Goal: Information Seeking & Learning: Find specific page/section

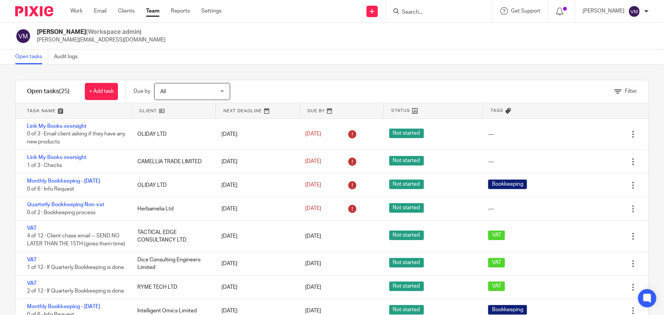
click at [429, 12] on input "Search" at bounding box center [435, 12] width 69 height 7
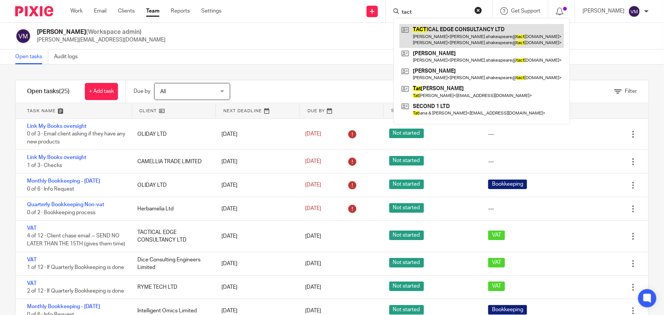
type input "tact"
click at [445, 34] on link at bounding box center [482, 36] width 164 height 24
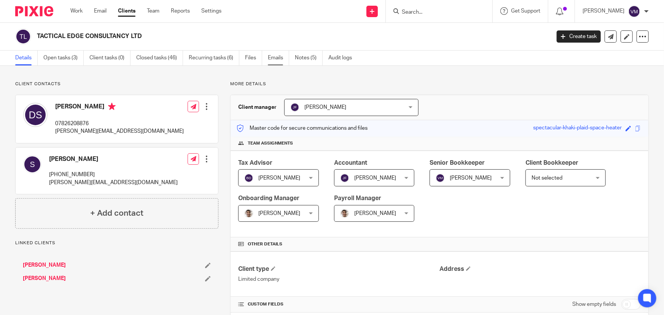
click at [277, 54] on link "Emails" at bounding box center [278, 58] width 21 height 15
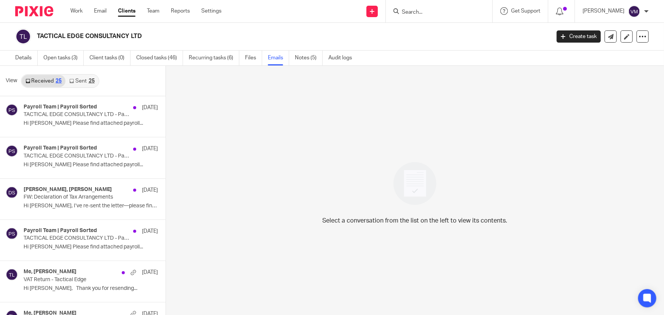
click at [76, 79] on link "Sent 25" at bounding box center [81, 81] width 33 height 12
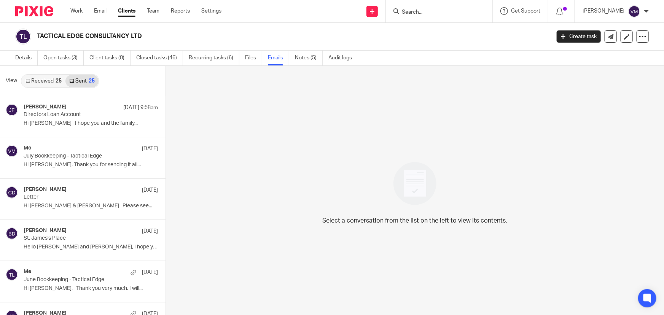
scroll to position [1, 0]
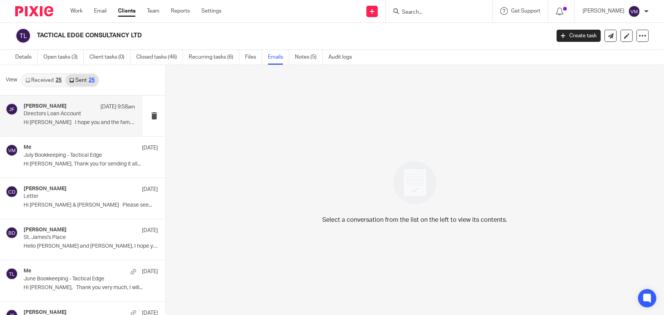
click at [68, 127] on div "Jill Fox 12 Sep 9:58am Directors Loan Account Hi Sophie I hope you and the fami…" at bounding box center [80, 116] width 112 height 26
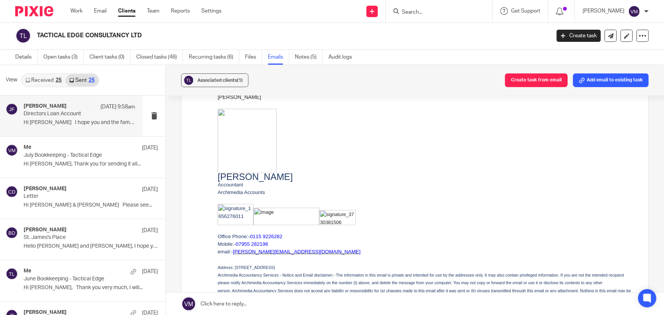
scroll to position [138, 0]
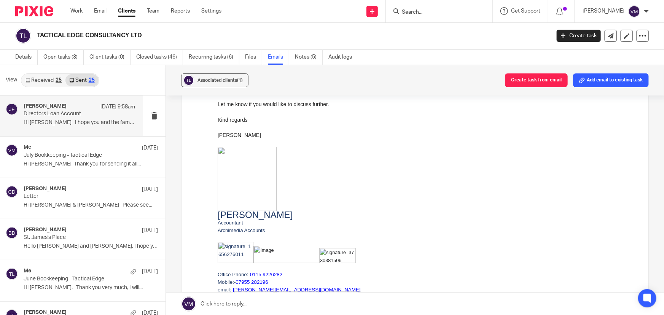
click at [435, 12] on input "Search" at bounding box center [435, 12] width 69 height 7
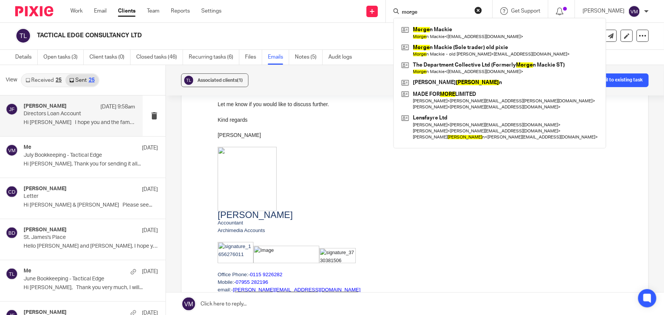
type input "morge"
click at [470, 62] on link at bounding box center [500, 68] width 201 height 18
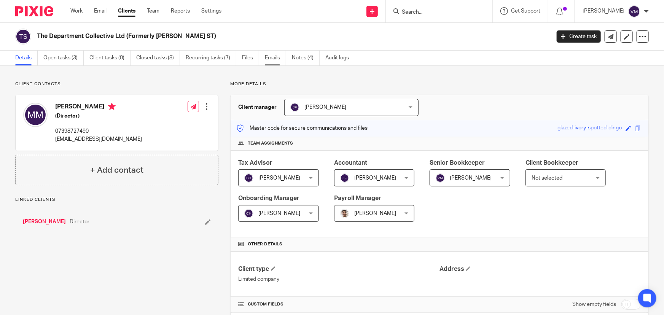
click at [279, 58] on link "Emails" at bounding box center [275, 58] width 21 height 15
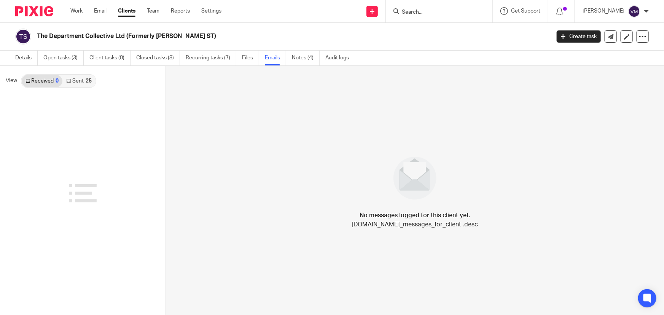
click at [78, 80] on link "Sent 25" at bounding box center [78, 81] width 33 height 12
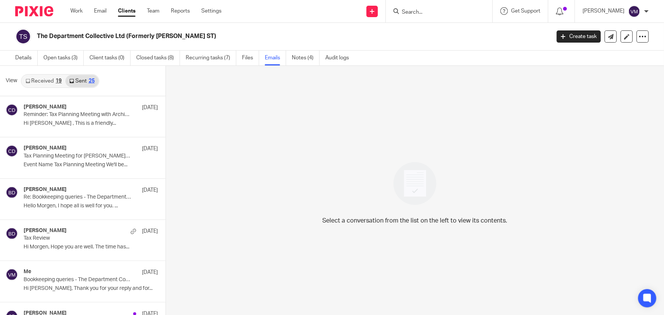
click at [48, 78] on link "Received 19" at bounding box center [44, 81] width 44 height 12
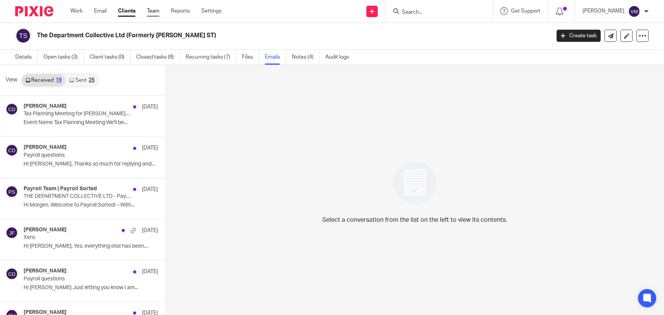
click at [154, 8] on link "Team" at bounding box center [153, 11] width 13 height 8
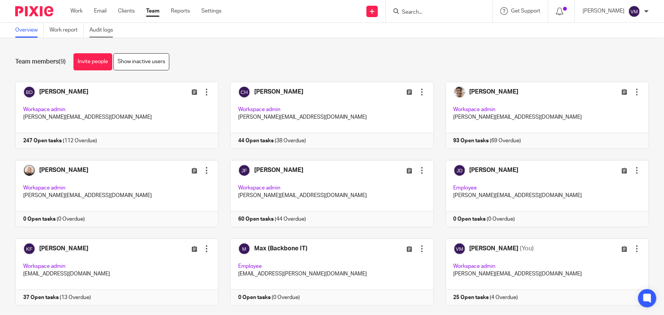
click at [105, 31] on link "Audit logs" at bounding box center [103, 30] width 29 height 15
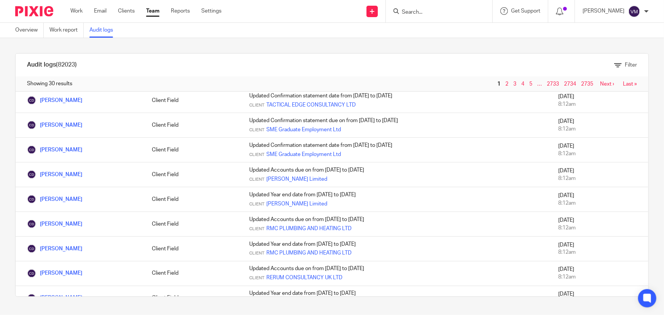
scroll to position [582, 0]
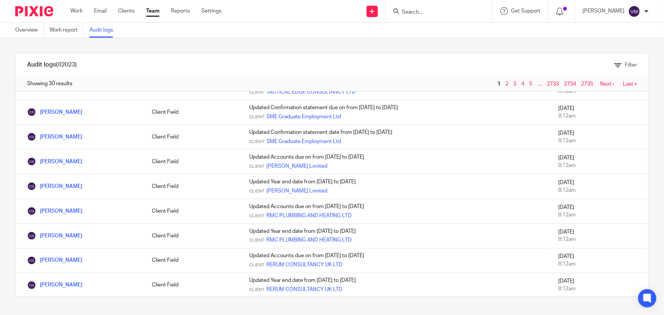
click at [154, 10] on link "Team" at bounding box center [152, 11] width 13 height 8
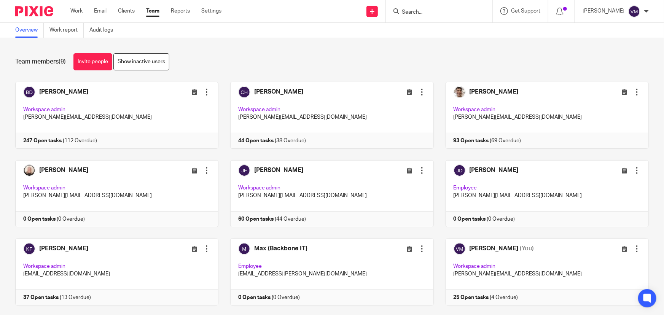
click at [426, 11] on input "Search" at bounding box center [435, 12] width 69 height 7
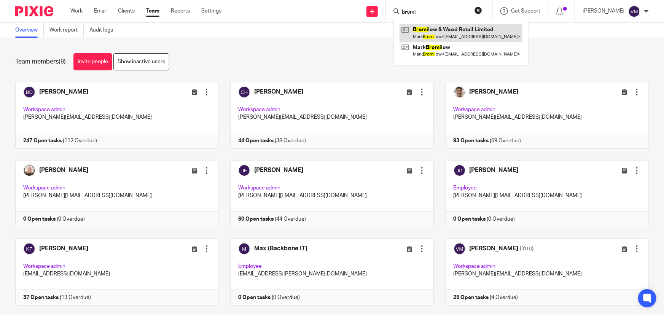
type input "bromi"
click at [445, 30] on link at bounding box center [461, 33] width 123 height 18
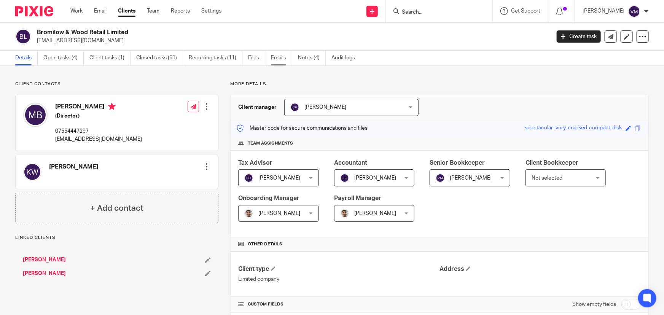
click at [277, 57] on link "Emails" at bounding box center [281, 58] width 21 height 15
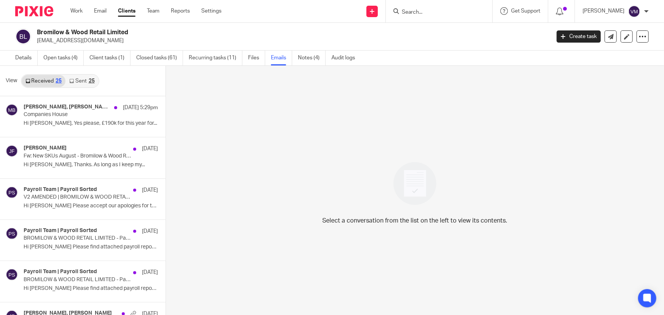
click at [81, 78] on link "Sent 25" at bounding box center [81, 81] width 33 height 12
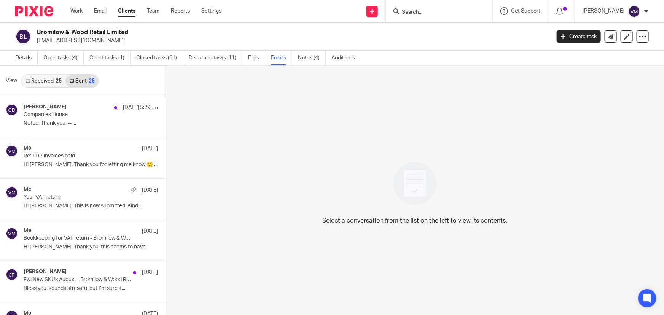
scroll to position [1, 0]
click at [43, 78] on link "Received 25" at bounding box center [44, 80] width 44 height 12
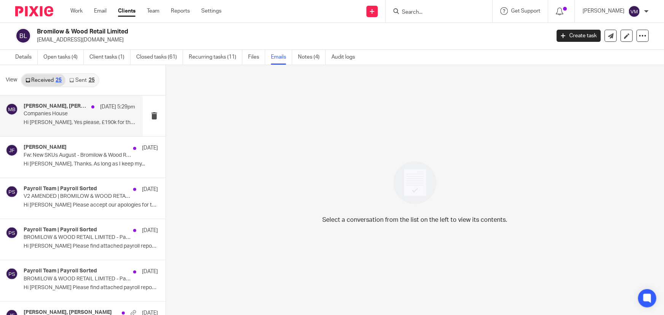
click at [53, 114] on p "Companies House" at bounding box center [68, 114] width 89 height 6
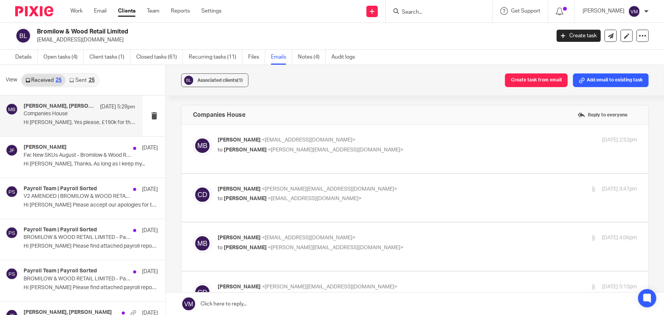
scroll to position [0, 0]
click at [392, 133] on label at bounding box center [415, 149] width 467 height 48
click at [193, 136] on input "checkbox" at bounding box center [193, 136] width 0 height 0
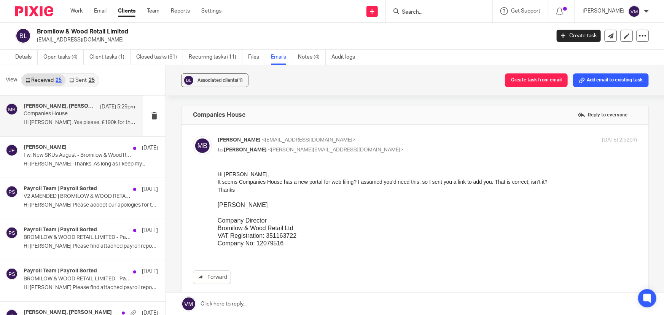
click at [400, 130] on label at bounding box center [415, 213] width 467 height 177
click at [193, 136] on input "checkbox" at bounding box center [193, 136] width 0 height 0
checkbox input "false"
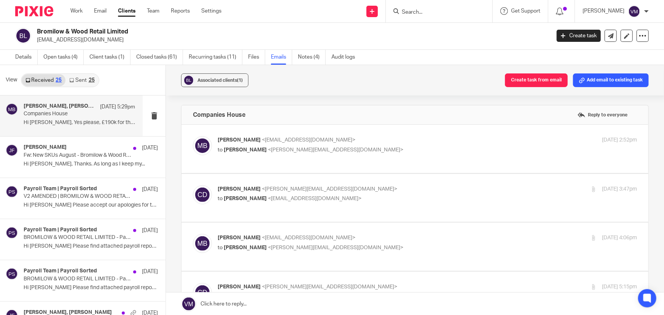
click at [397, 179] on label at bounding box center [415, 198] width 467 height 48
click at [193, 185] on input "checkbox" at bounding box center [193, 185] width 0 height 0
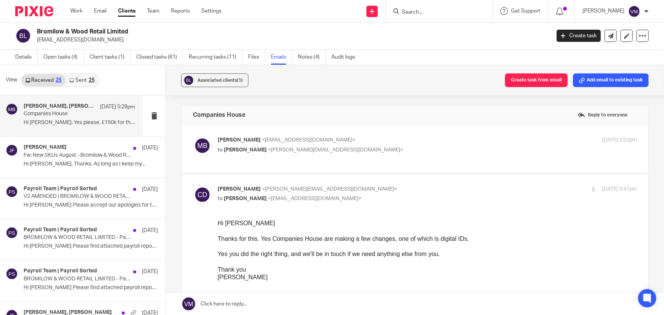
scroll to position [34, 0]
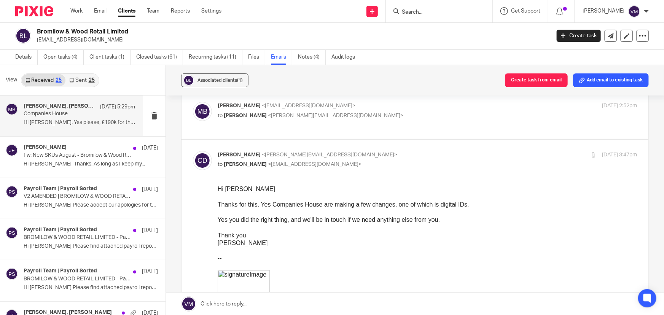
click at [193, 151] on input "checkbox" at bounding box center [193, 151] width 0 height 0
checkbox input "false"
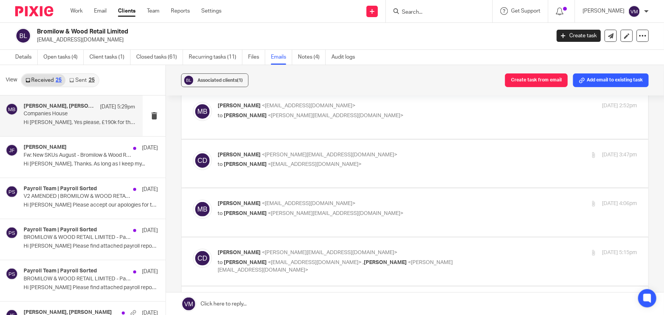
click at [445, 194] on label at bounding box center [415, 212] width 467 height 48
click at [193, 199] on input "checkbox" at bounding box center [193, 199] width 0 height 0
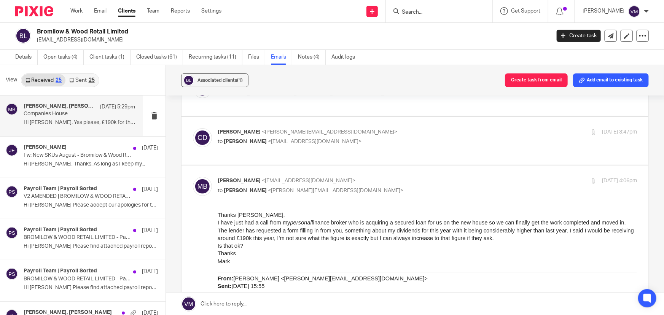
scroll to position [69, 0]
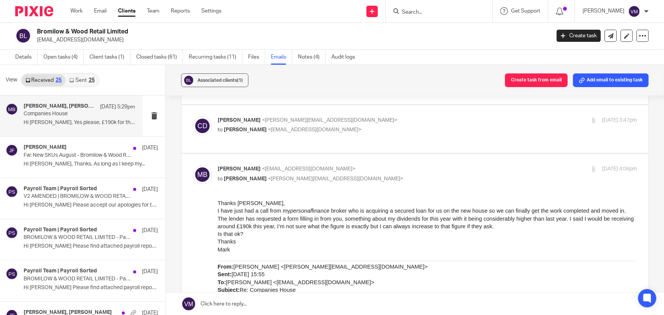
click at [193, 165] on input "checkbox" at bounding box center [193, 165] width 0 height 0
checkbox input "false"
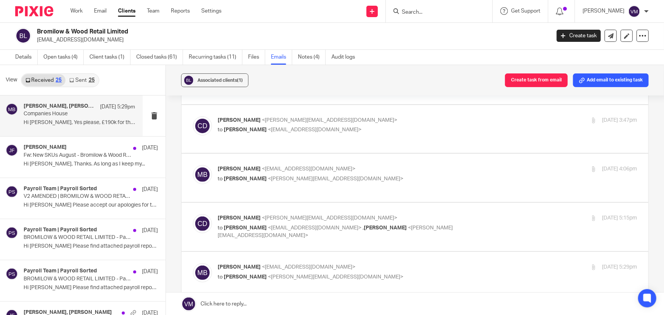
click at [513, 215] on div "12 Sep 2025 5:15pm" at bounding box center [567, 218] width 140 height 8
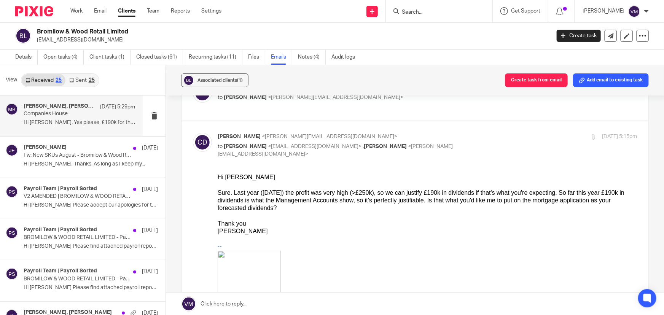
scroll to position [138, 0]
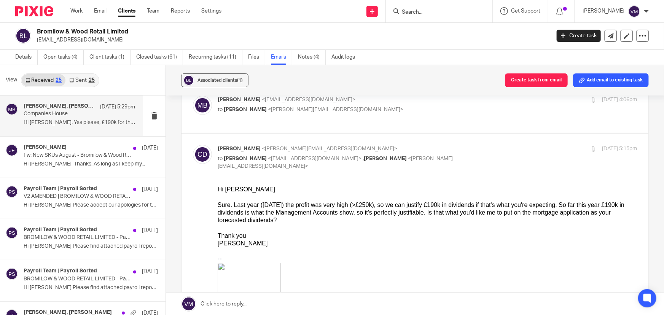
click at [193, 145] on input "checkbox" at bounding box center [193, 145] width 0 height 0
checkbox input "false"
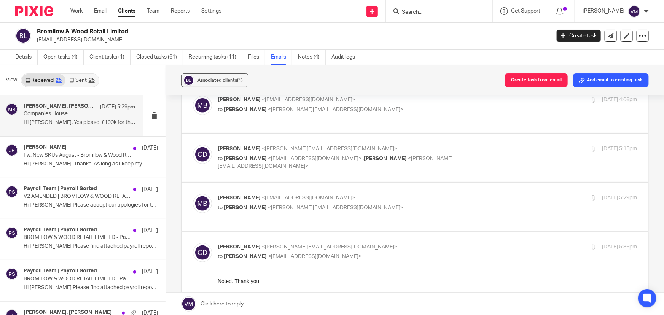
click at [497, 196] on div "12 Sep 2025 5:29pm" at bounding box center [567, 198] width 140 height 8
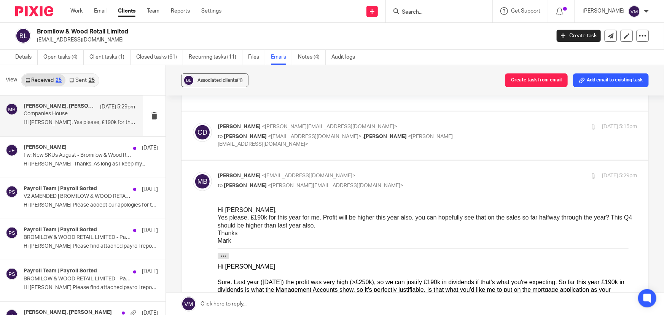
scroll to position [173, 0]
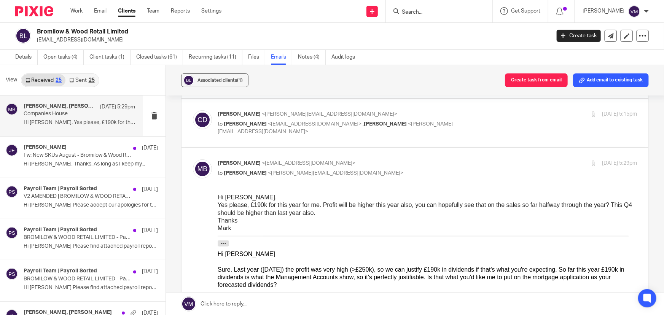
click at [193, 159] on input "checkbox" at bounding box center [193, 159] width 0 height 0
checkbox input "false"
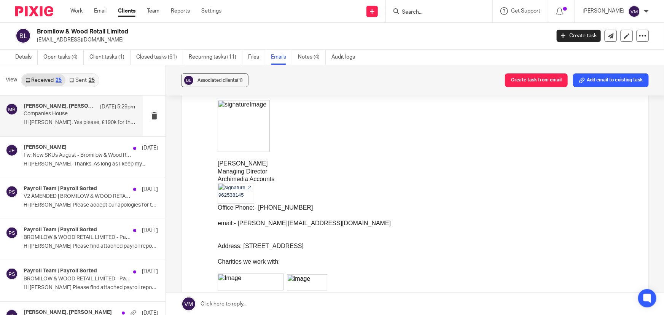
scroll to position [346, 0]
click at [83, 82] on link "Sent 25" at bounding box center [81, 80] width 33 height 12
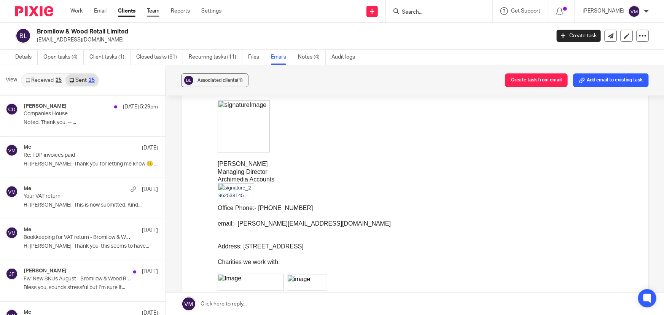
click at [154, 10] on link "Team" at bounding box center [153, 11] width 13 height 8
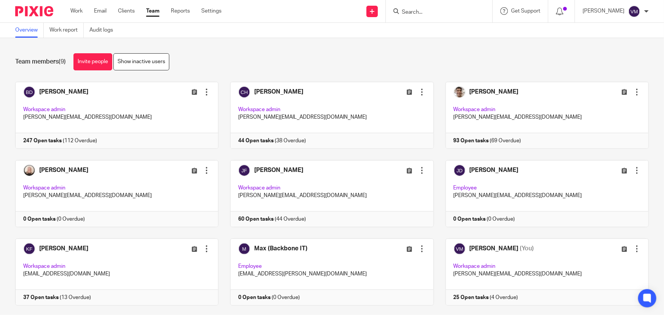
click at [418, 10] on input "Search" at bounding box center [435, 12] width 69 height 7
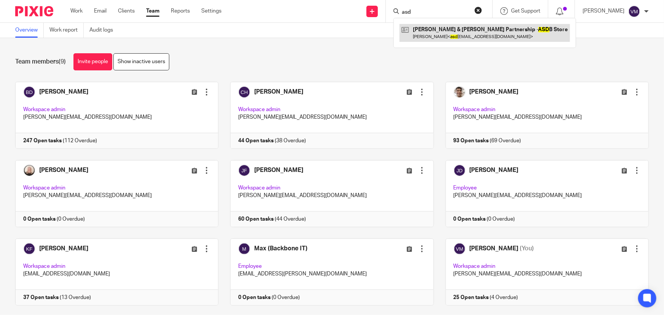
type input "asd"
click at [459, 32] on link at bounding box center [485, 33] width 171 height 18
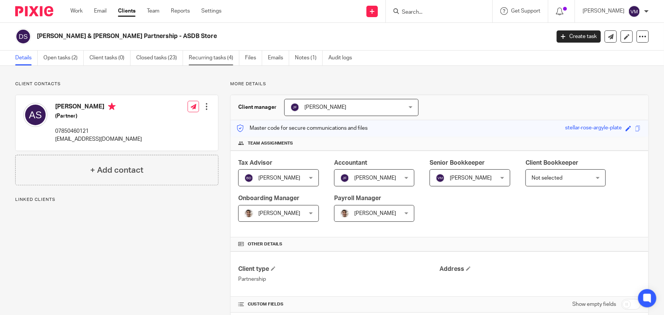
click at [225, 57] on link "Recurring tasks (4)" at bounding box center [214, 58] width 51 height 15
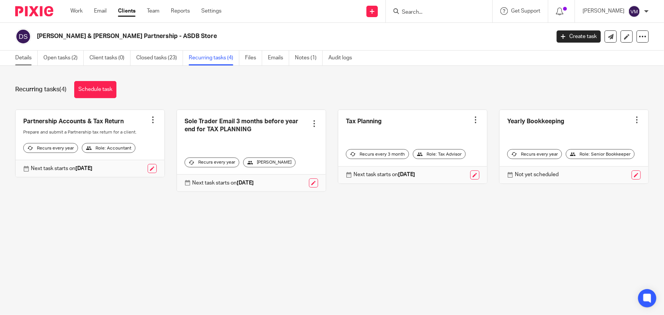
click at [21, 58] on link "Details" at bounding box center [26, 58] width 22 height 15
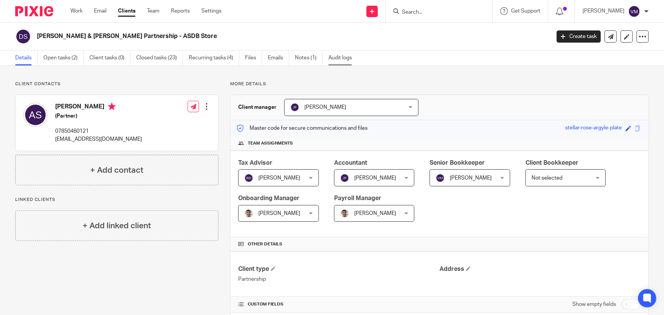
click at [349, 55] on link "Audit logs" at bounding box center [342, 58] width 29 height 15
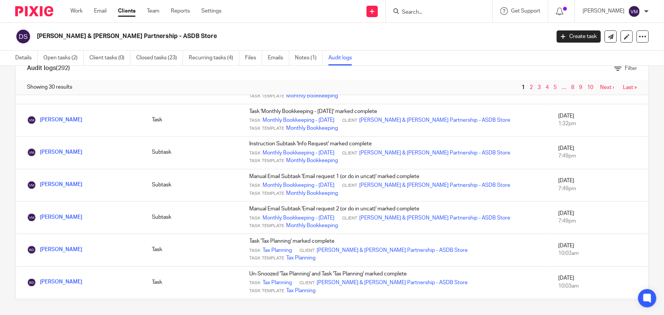
scroll to position [746, 0]
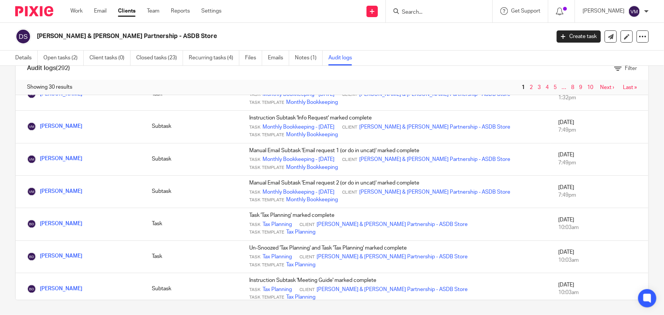
click at [530, 85] on link "2" at bounding box center [531, 87] width 3 height 5
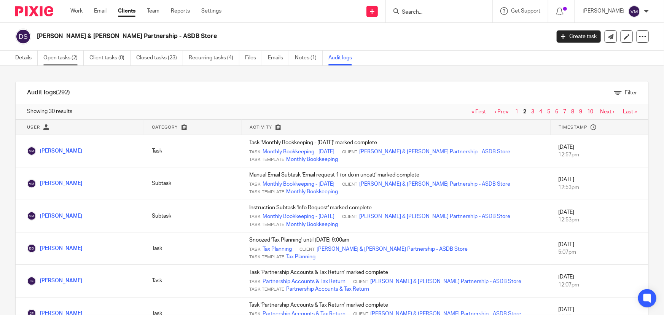
click at [57, 55] on link "Open tasks (2)" at bounding box center [63, 58] width 40 height 15
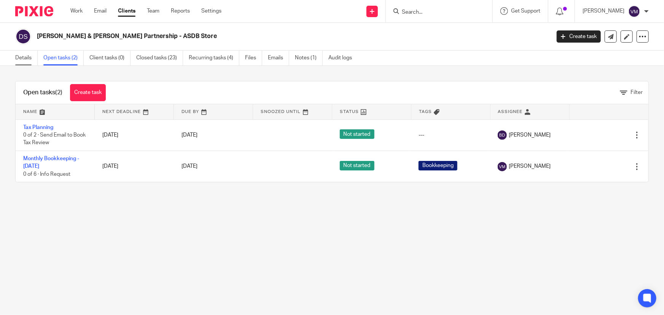
click at [27, 57] on link "Details" at bounding box center [26, 58] width 22 height 15
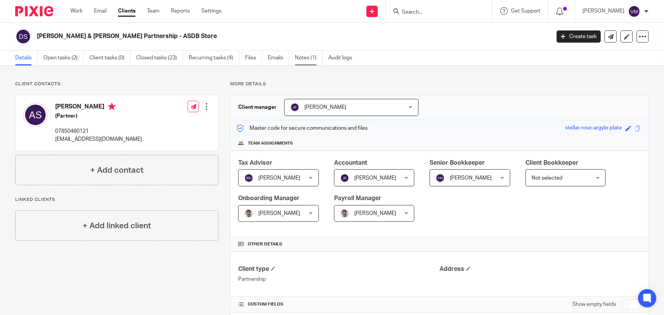
click at [303, 57] on link "Notes (1)" at bounding box center [309, 58] width 28 height 15
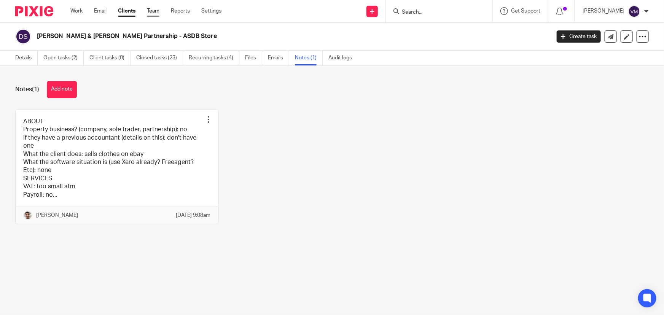
click at [158, 10] on link "Team" at bounding box center [153, 11] width 13 height 8
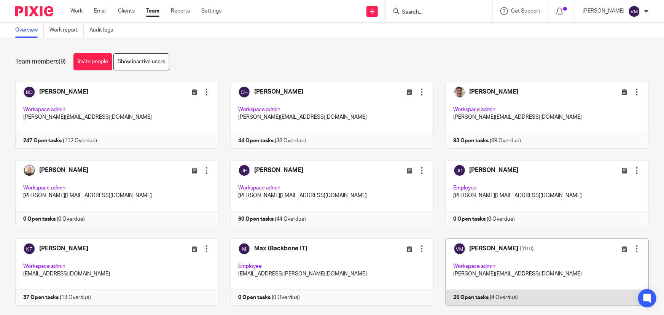
click at [496, 296] on link at bounding box center [541, 272] width 215 height 67
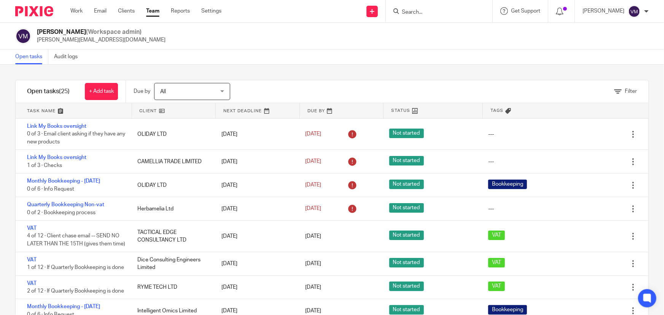
click at [153, 10] on link "Team" at bounding box center [152, 11] width 13 height 8
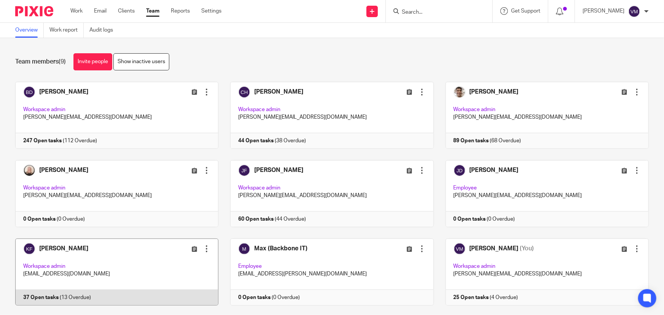
click at [114, 299] on link at bounding box center [110, 272] width 215 height 67
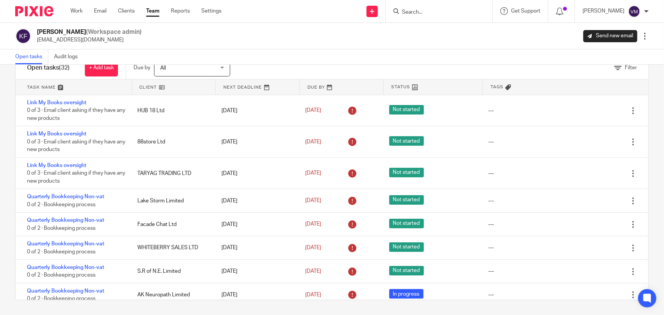
click at [150, 5] on div "Work Email Clients Team Reports Settings Work Email Clients Team Reports Settin…" at bounding box center [148, 11] width 170 height 22
click at [151, 10] on link "Team" at bounding box center [152, 11] width 13 height 8
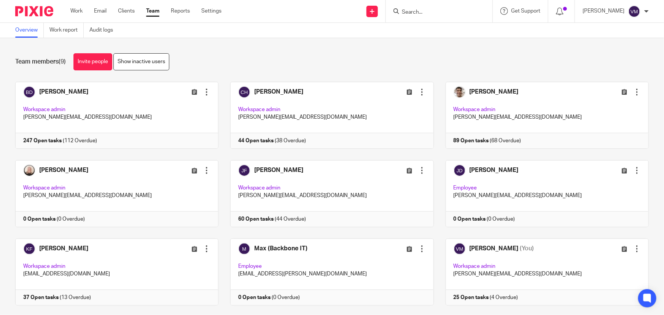
click at [434, 16] on div at bounding box center [439, 11] width 107 height 22
click at [434, 11] on input "Search" at bounding box center [435, 12] width 69 height 7
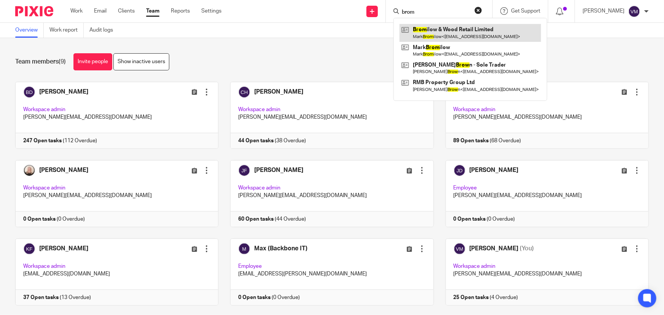
type input "brom"
click at [459, 40] on link at bounding box center [471, 33] width 142 height 18
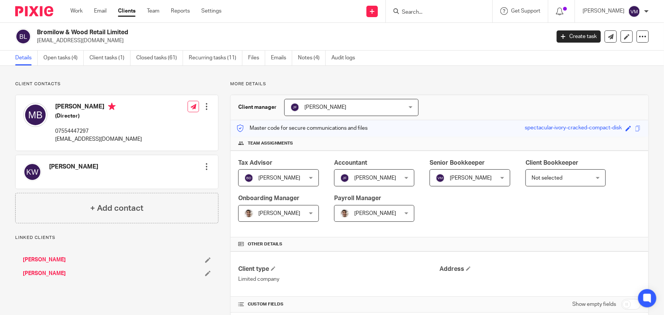
click at [281, 61] on link "Emails" at bounding box center [281, 58] width 21 height 15
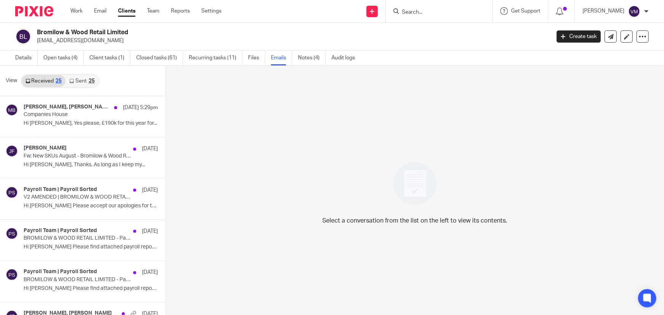
click at [89, 75] on div "Received 25 Sent 25" at bounding box center [60, 81] width 78 height 14
click at [89, 78] on link "Sent 25" at bounding box center [81, 81] width 33 height 12
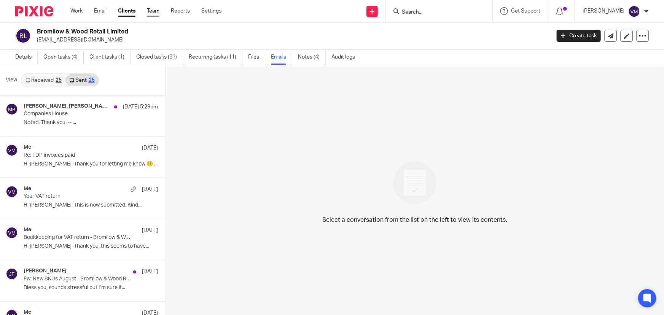
click at [158, 10] on link "Team" at bounding box center [153, 11] width 13 height 8
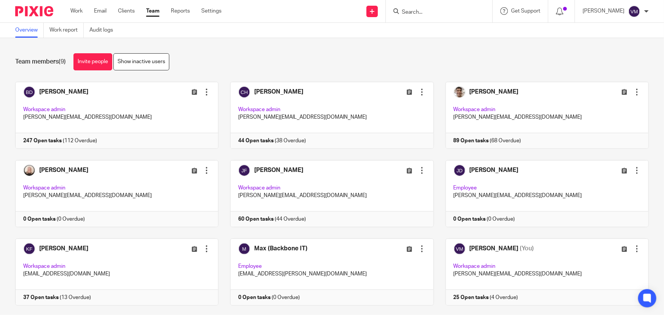
click at [436, 14] on input "Search" at bounding box center [435, 12] width 69 height 7
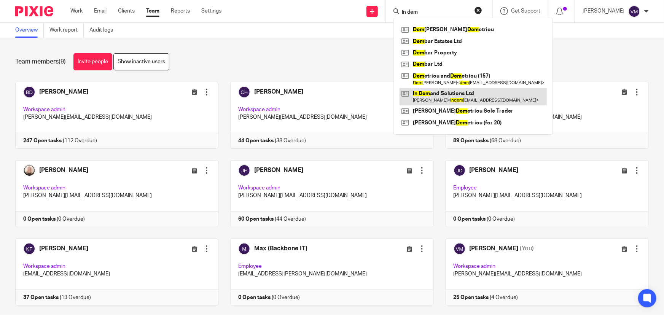
type input "in dem"
click at [452, 94] on link at bounding box center [473, 97] width 147 height 18
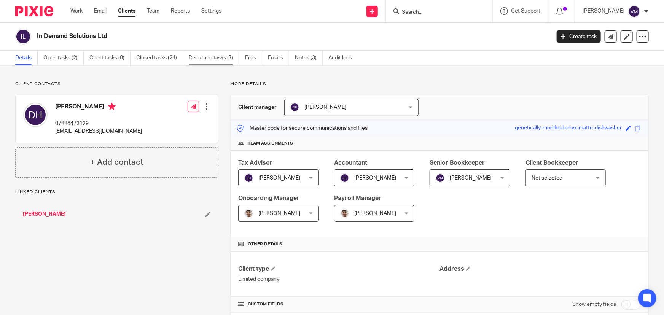
click at [231, 61] on link "Recurring tasks (7)" at bounding box center [214, 58] width 51 height 15
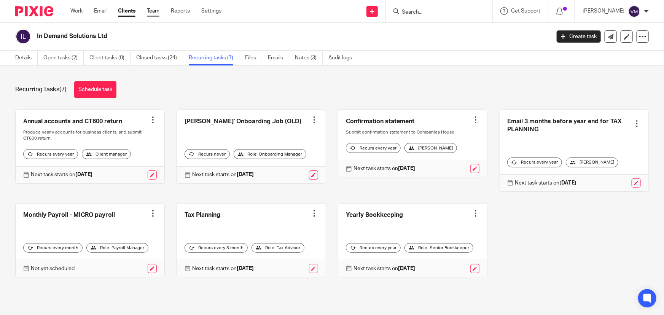
click at [152, 11] on link "Team" at bounding box center [153, 11] width 13 height 8
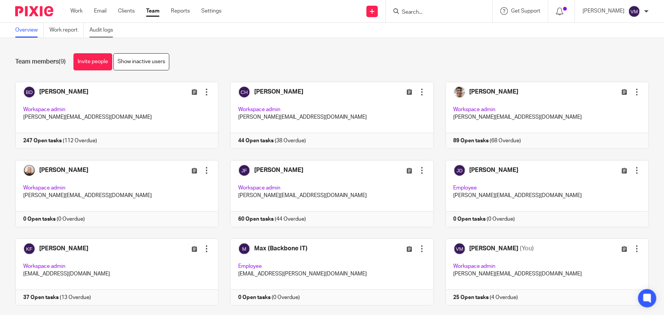
click at [106, 30] on link "Audit logs" at bounding box center [103, 30] width 29 height 15
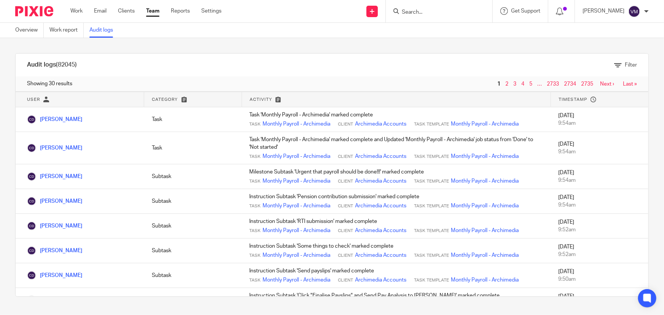
click at [156, 8] on link "Team" at bounding box center [152, 11] width 13 height 8
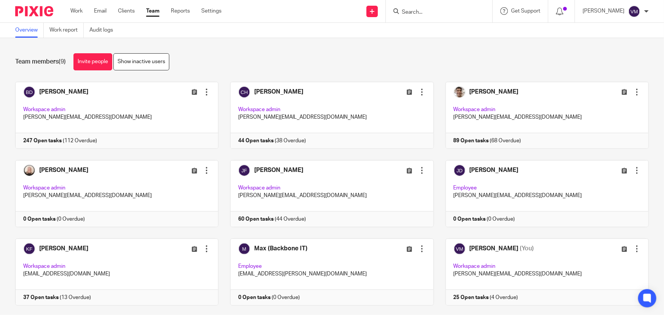
click at [446, 15] on input "Search" at bounding box center [435, 12] width 69 height 7
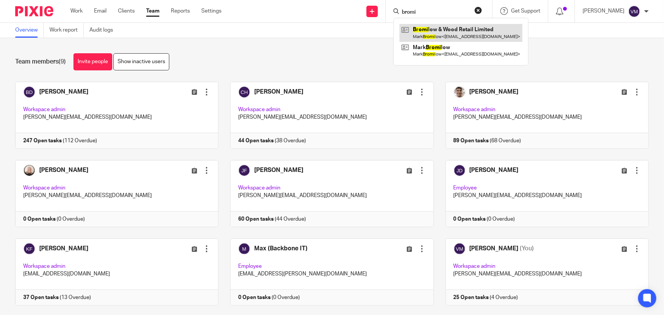
type input "bromi"
click at [446, 35] on link at bounding box center [461, 33] width 123 height 18
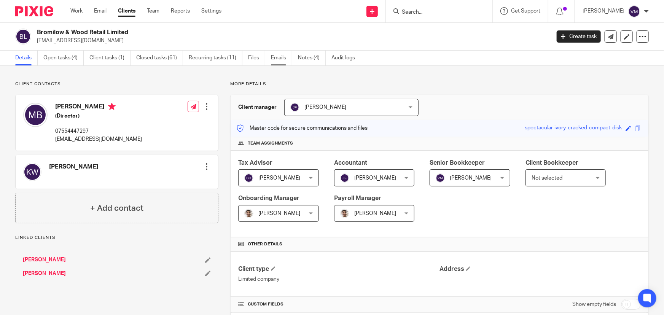
click at [290, 61] on link "Emails" at bounding box center [281, 58] width 21 height 15
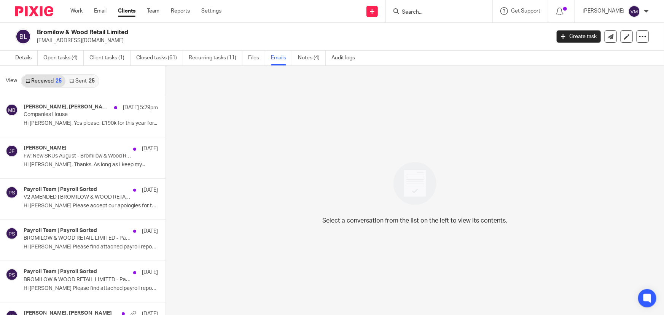
click at [86, 81] on link "Sent 25" at bounding box center [81, 81] width 33 height 12
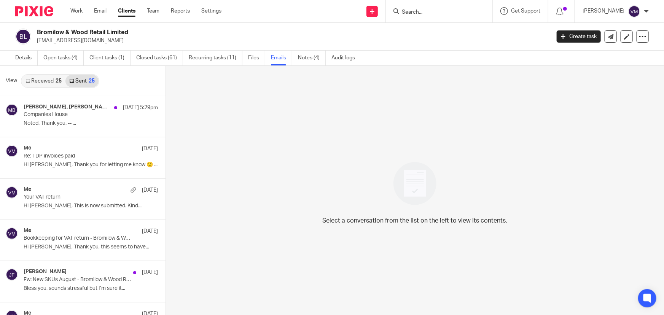
scroll to position [1, 0]
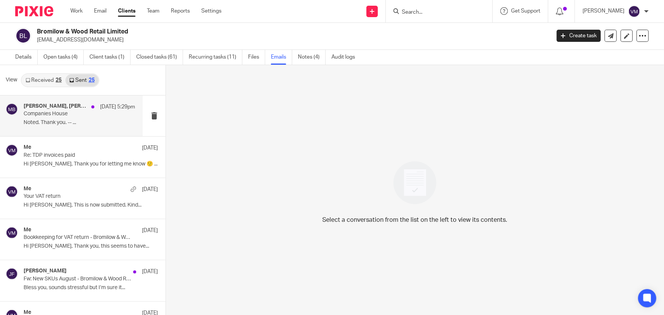
click at [66, 111] on p "Companies House" at bounding box center [68, 114] width 89 height 6
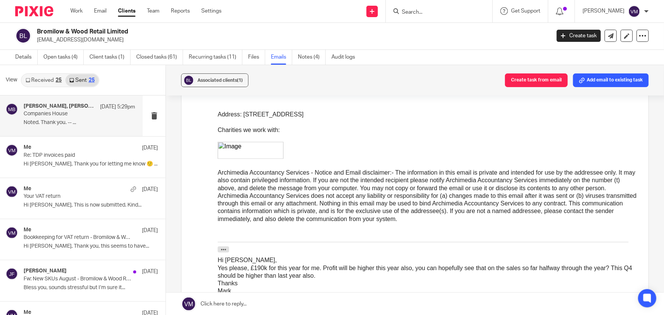
scroll to position [484, 0]
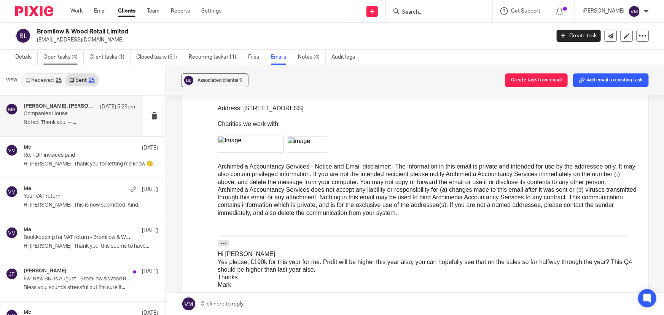
click at [61, 61] on link "Open tasks (4)" at bounding box center [63, 57] width 40 height 15
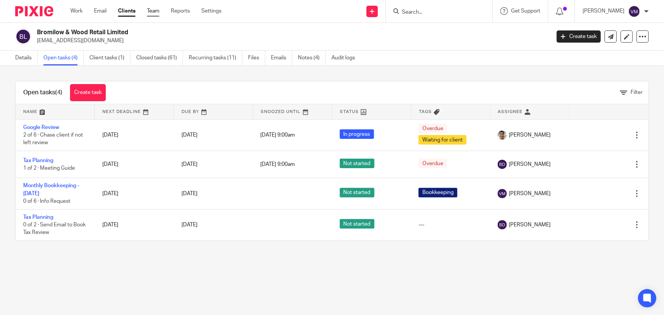
click at [159, 13] on link "Team" at bounding box center [153, 11] width 13 height 8
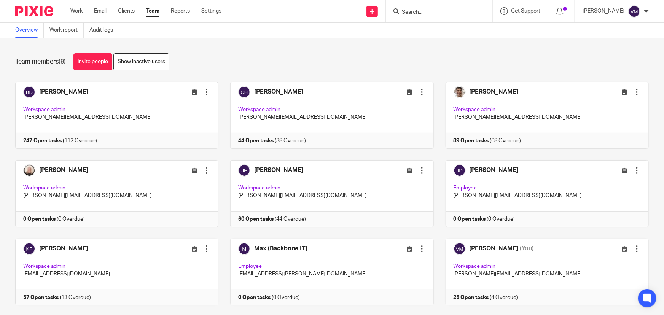
click at [425, 13] on input "Search" at bounding box center [435, 12] width 69 height 7
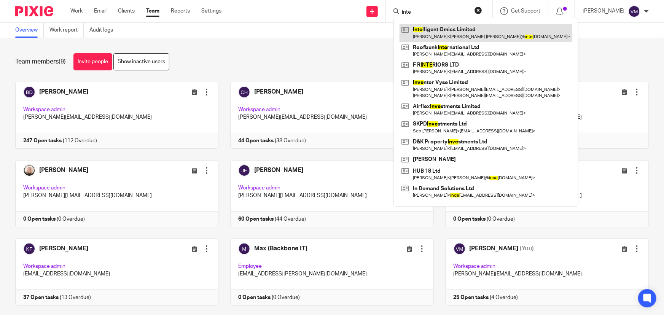
type input "inte"
click at [459, 33] on link at bounding box center [486, 33] width 173 height 18
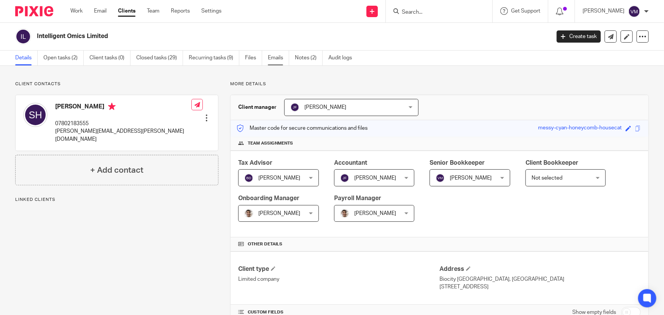
click at [277, 58] on link "Emails" at bounding box center [278, 58] width 21 height 15
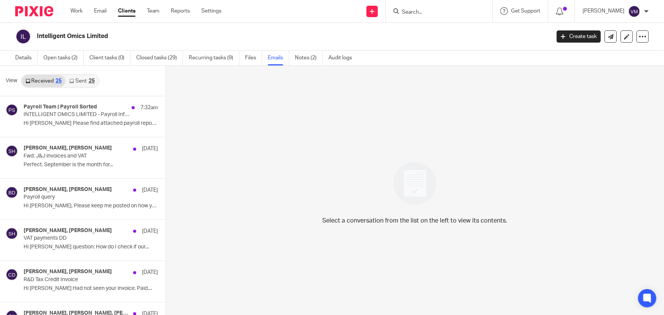
click at [80, 83] on link "Sent 25" at bounding box center [81, 81] width 33 height 12
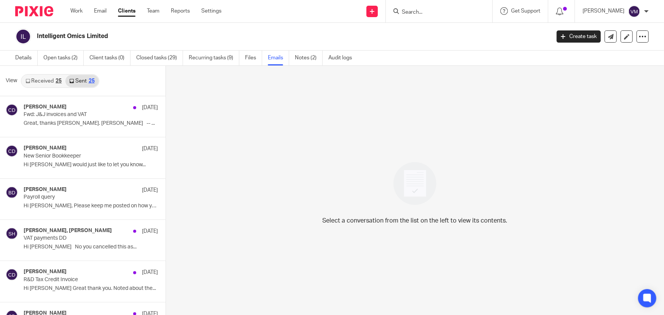
scroll to position [1, 0]
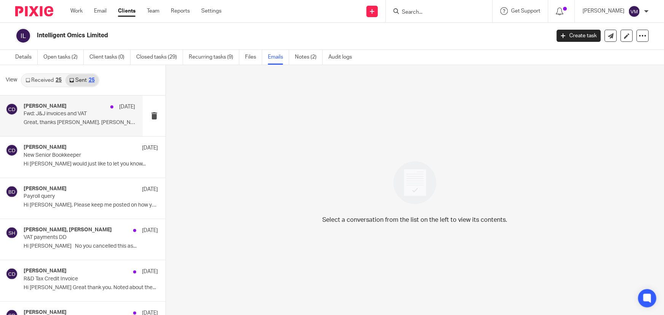
click at [69, 120] on p "Great, thanks Simon. Chris -- ..." at bounding box center [80, 123] width 112 height 6
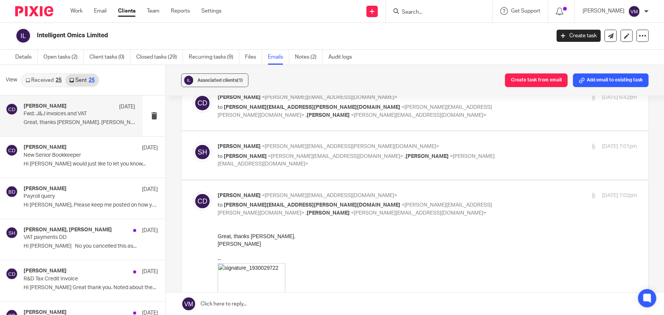
scroll to position [311, 0]
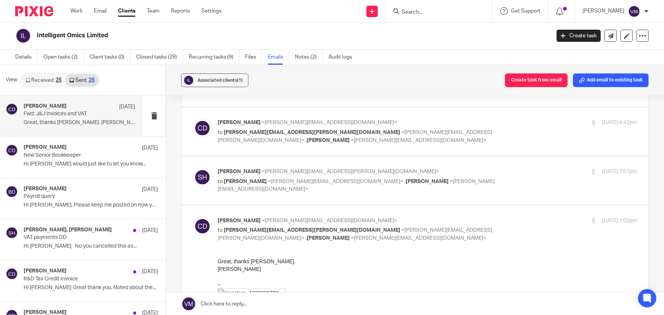
click at [520, 171] on div "3 Sep 2025 7:01pm" at bounding box center [567, 172] width 140 height 8
checkbox input "true"
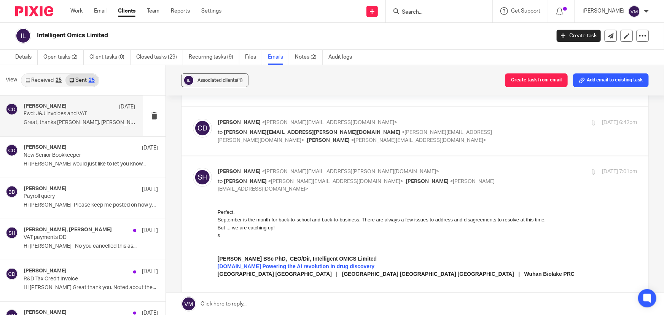
scroll to position [0, 0]
click at [510, 128] on div "Chris Demetriou <chris@archimediaaccounts.co.uk> to simon.haworth@intellomx.com…" at bounding box center [427, 132] width 419 height 26
checkbox input "true"
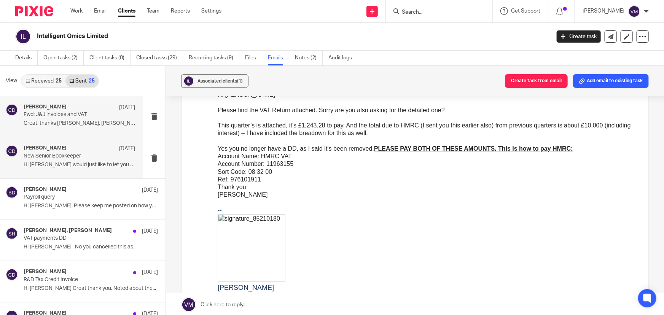
click at [57, 162] on p "Hi Simon I would just like to let you know..." at bounding box center [80, 165] width 112 height 6
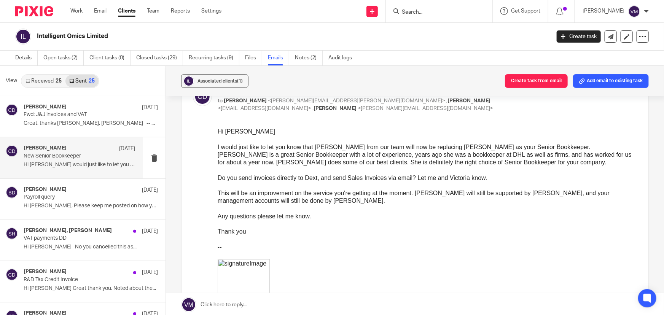
scroll to position [34, 0]
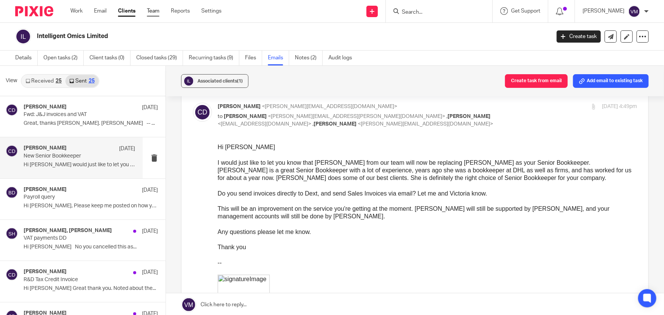
click at [152, 9] on link "Team" at bounding box center [153, 11] width 13 height 8
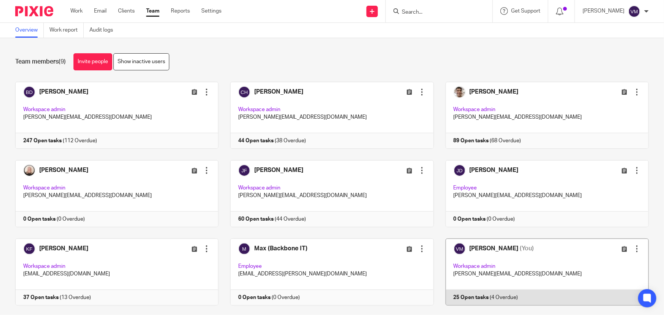
click at [526, 295] on link at bounding box center [541, 272] width 215 height 67
